Goal: Task Accomplishment & Management: Complete application form

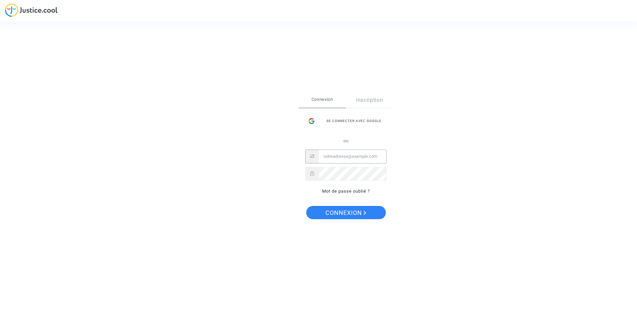
click at [343, 156] on input "Email" at bounding box center [352, 156] width 67 height 13
type input "can.aynur2@gmail.com"
click at [356, 213] on span "Connexion" at bounding box center [345, 213] width 41 height 14
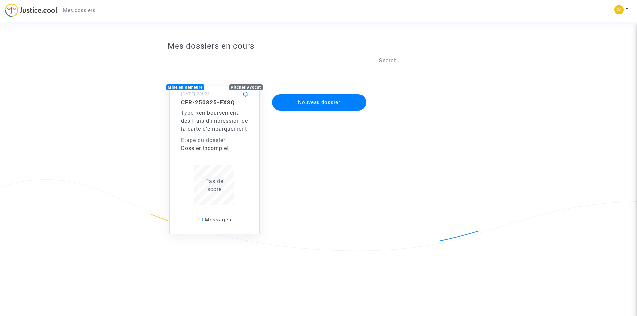
click at [211, 132] on span "Remboursement des frais d'impression de la carte d'embarquement" at bounding box center [214, 121] width 67 height 22
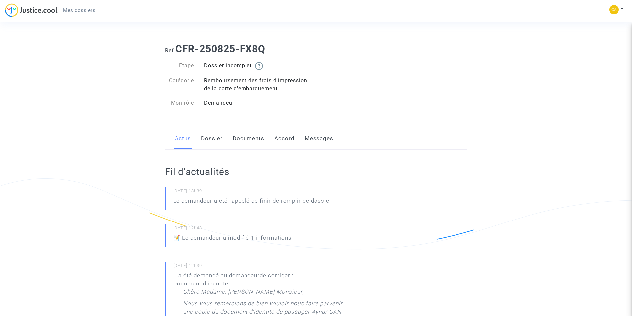
click at [215, 202] on p "Le demandeur a été rappelé de finir de remplir ce dossier" at bounding box center [252, 203] width 158 height 12
click at [204, 138] on link "Dossier" at bounding box center [212, 139] width 22 height 22
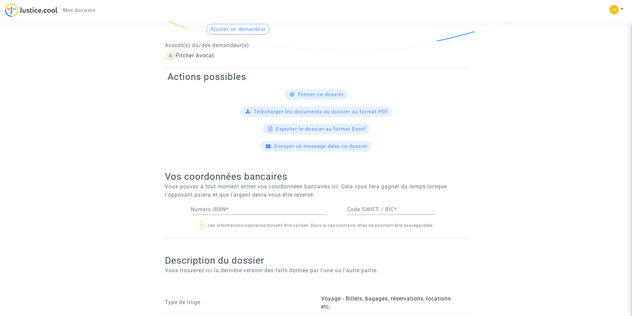
scroll to position [199, 0]
click at [240, 206] on input "Numéro IBAN *" at bounding box center [259, 209] width 136 height 6
paste input "[FINANCIAL_ID]"
type input "[FINANCIAL_ID]"
click at [350, 207] on input "Code SWIFT / BIC *" at bounding box center [391, 209] width 89 height 6
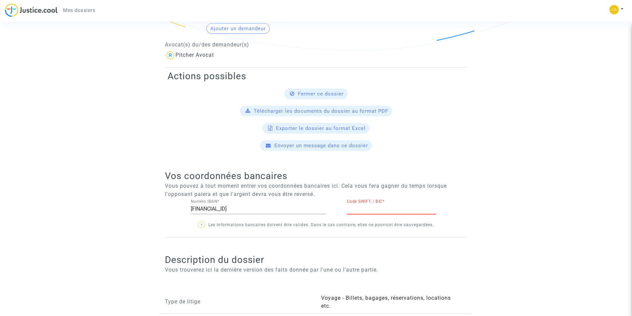
click at [372, 206] on input "Code SWIFT / BIC *" at bounding box center [391, 209] width 89 height 6
paste input "[SWIFT_CODE]"
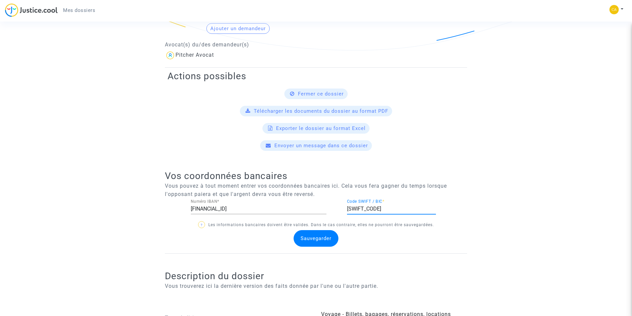
type input "[SWIFT_CODE]"
click at [311, 242] on div "Sauvegarder" at bounding box center [315, 238] width 45 height 17
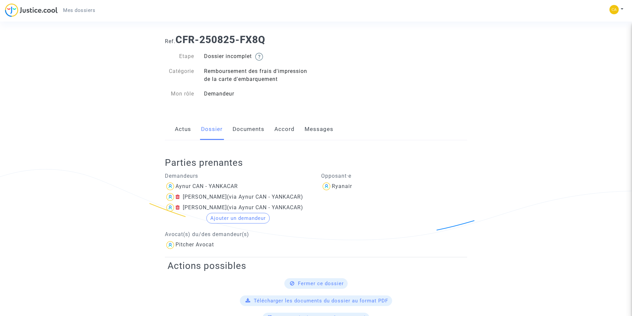
scroll to position [0, 0]
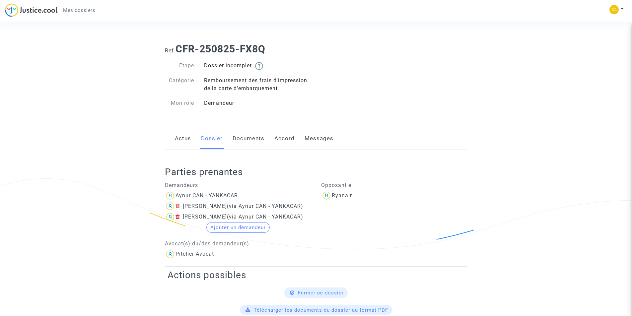
click at [245, 141] on link "Documents" at bounding box center [248, 139] width 32 height 22
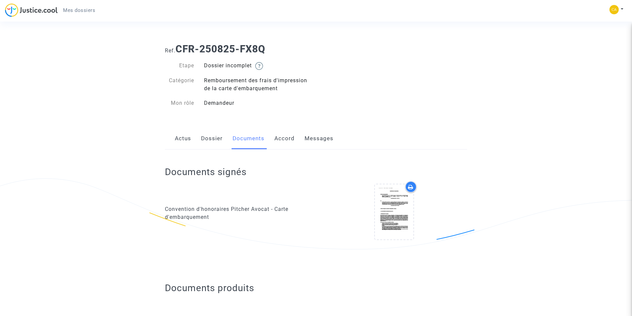
click at [312, 137] on link "Messages" at bounding box center [318, 139] width 29 height 22
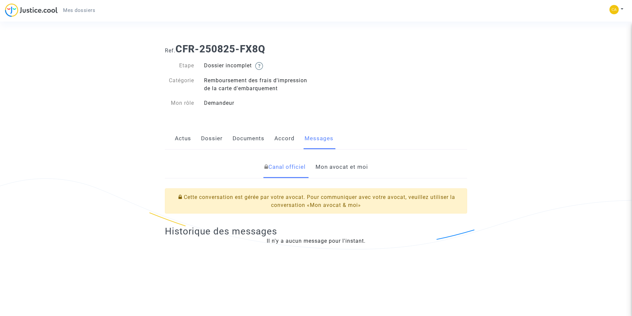
click at [286, 140] on link "Accord" at bounding box center [284, 139] width 20 height 22
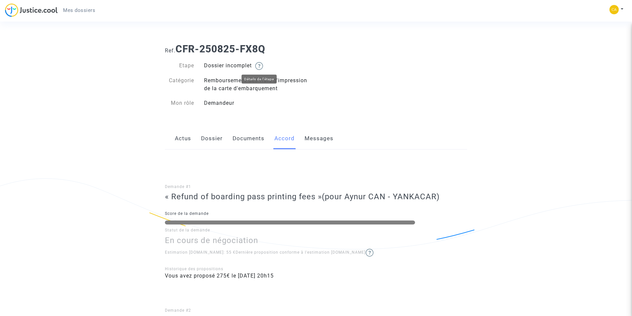
click at [261, 66] on img at bounding box center [259, 66] width 8 height 8
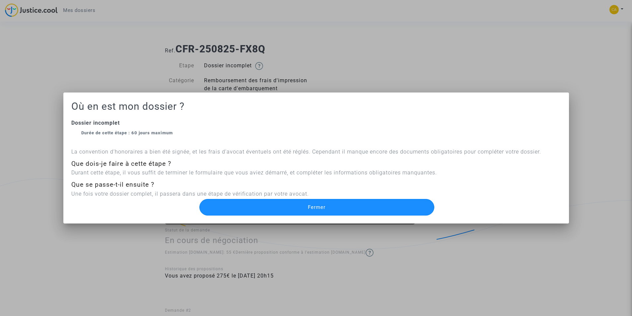
click at [318, 211] on button "Fermer" at bounding box center [316, 207] width 235 height 17
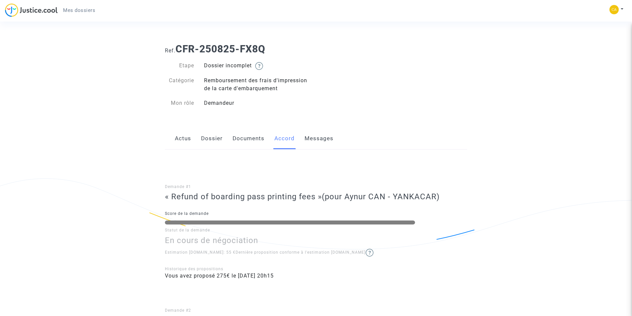
click at [189, 145] on link "Actus" at bounding box center [183, 139] width 16 height 22
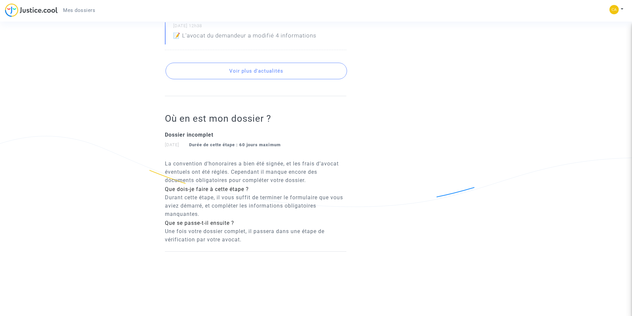
scroll to position [394, 0]
click at [258, 72] on button "Voir plus d'actualités" at bounding box center [255, 70] width 181 height 17
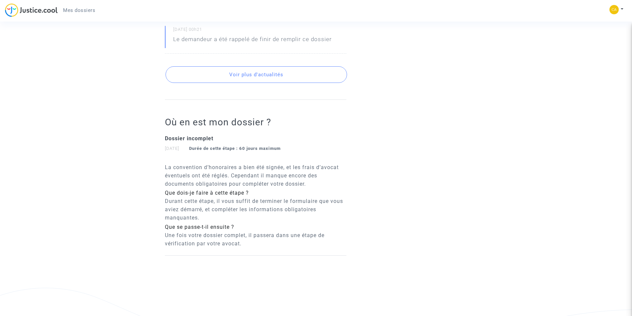
scroll to position [597, 0]
